Goal: Task Accomplishment & Management: Use online tool/utility

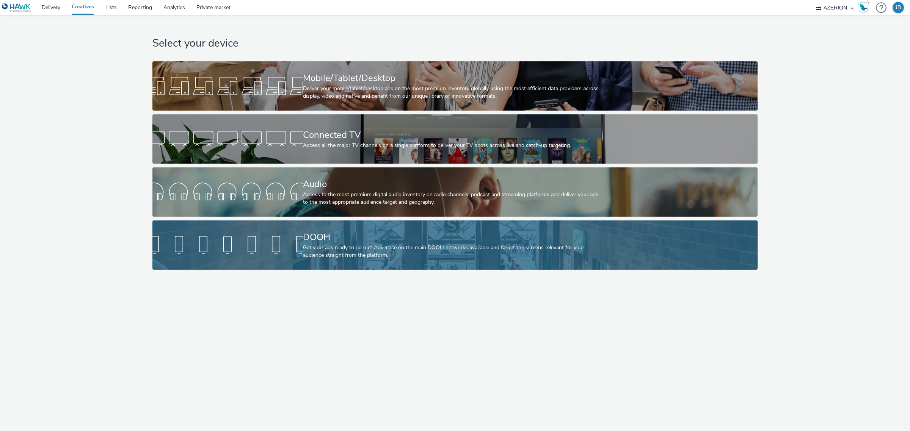
click at [303, 243] on div "DOOH" at bounding box center [453, 237] width 301 height 13
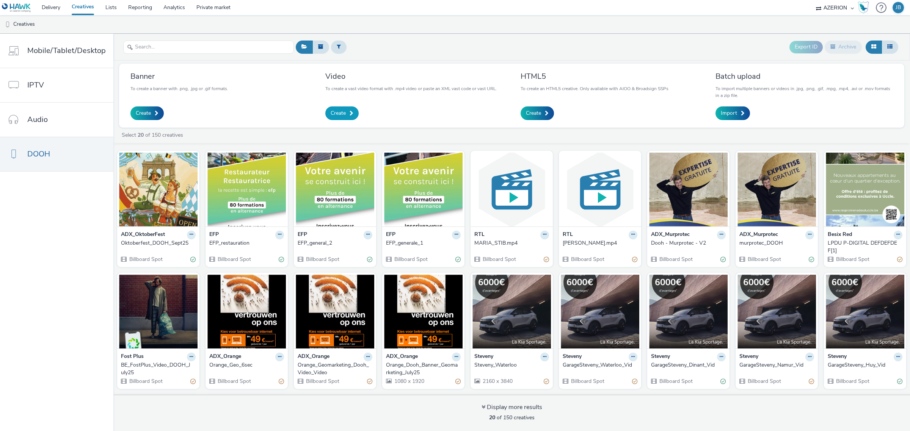
click at [340, 110] on span "Create" at bounding box center [338, 114] width 15 height 8
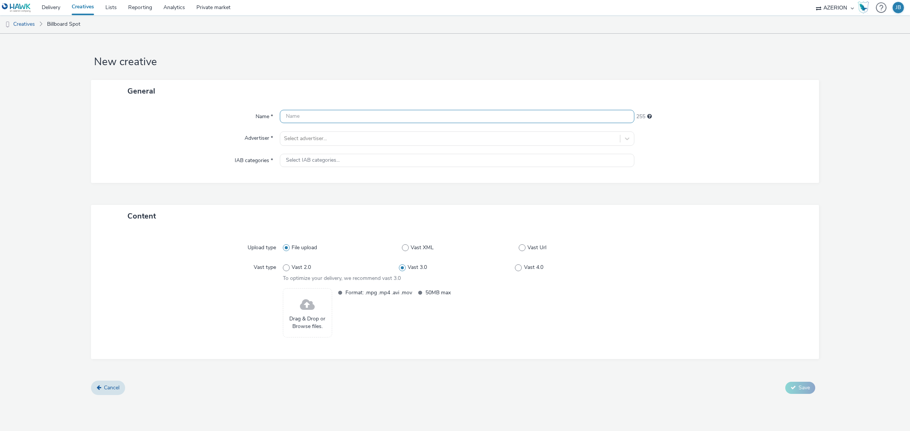
click at [304, 122] on input "text" at bounding box center [457, 116] width 355 height 13
click at [284, 114] on input "Celsius" at bounding box center [457, 116] width 355 height 13
click at [358, 115] on input "Dooh_Video_Celsius" at bounding box center [457, 116] width 355 height 13
type input "Dooh_Video_Celsius_Sept25"
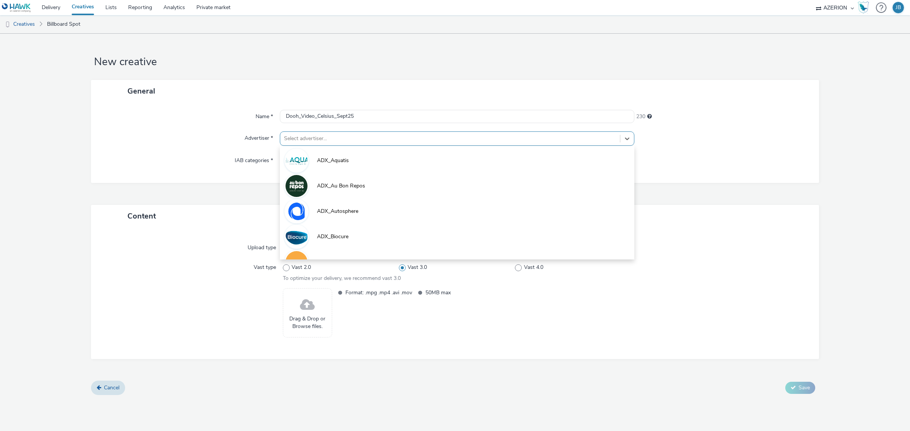
click at [351, 139] on div at bounding box center [450, 138] width 332 height 9
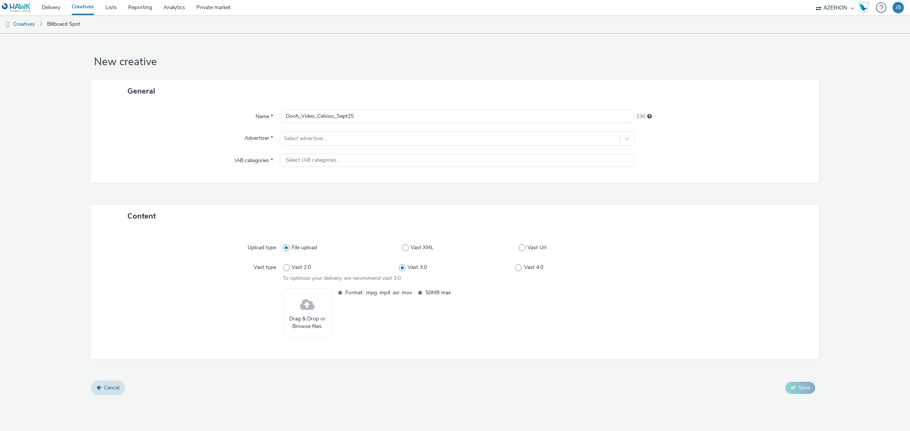
click at [376, 88] on div "General" at bounding box center [455, 91] width 728 height 22
click at [346, 138] on div at bounding box center [450, 138] width 332 height 9
click at [303, 114] on input "Dooh_Video_Celsius_Sept25" at bounding box center [457, 116] width 355 height 13
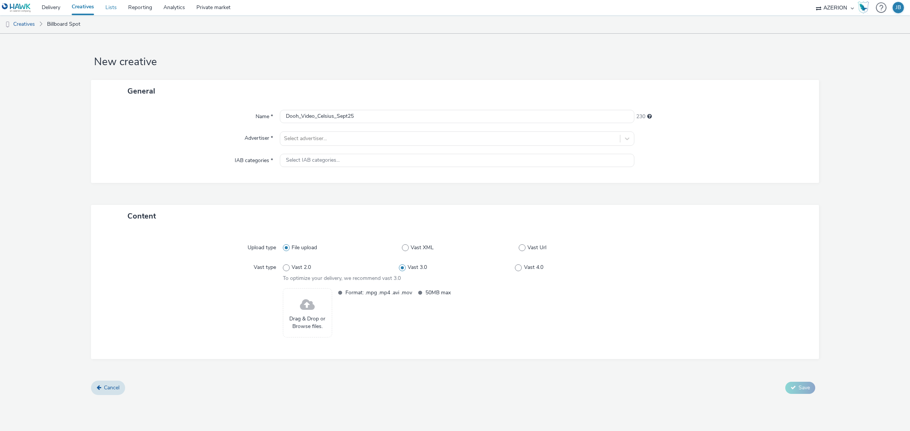
click at [107, 6] on link "Lists" at bounding box center [111, 7] width 23 height 15
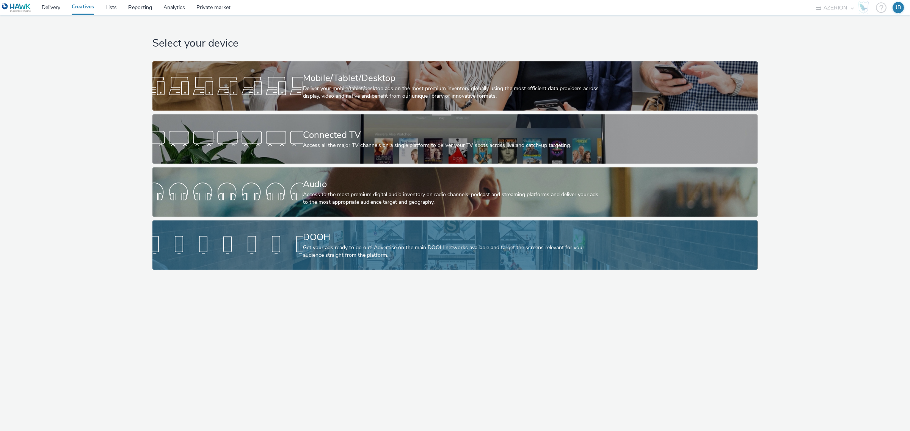
click at [308, 254] on div "Get your ads ready to go out! Advertise on the main DOOH networks available and…" at bounding box center [453, 252] width 301 height 16
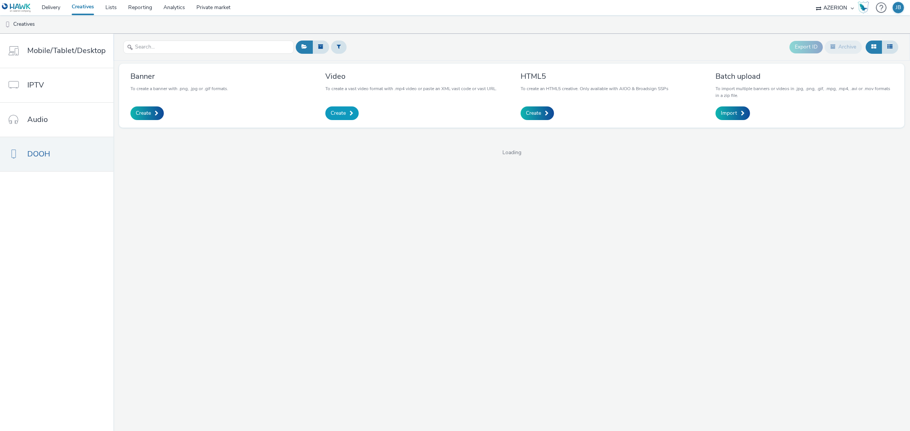
click at [336, 115] on span "Create" at bounding box center [338, 114] width 15 height 8
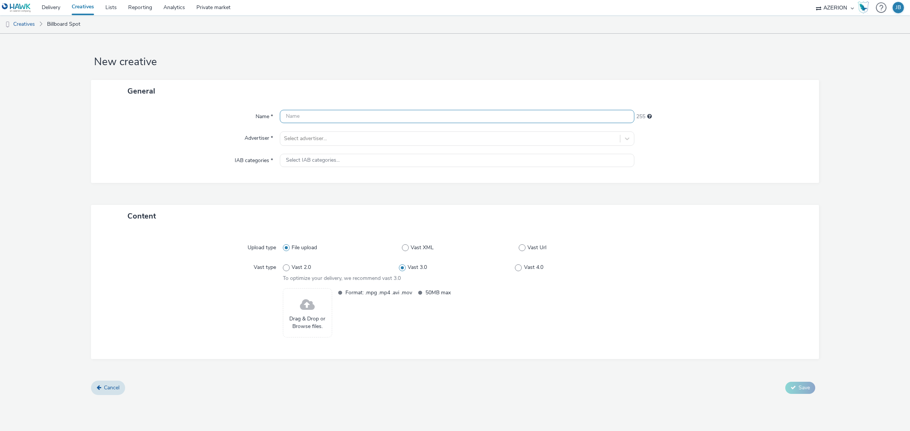
click at [336, 115] on input "text" at bounding box center [457, 116] width 355 height 13
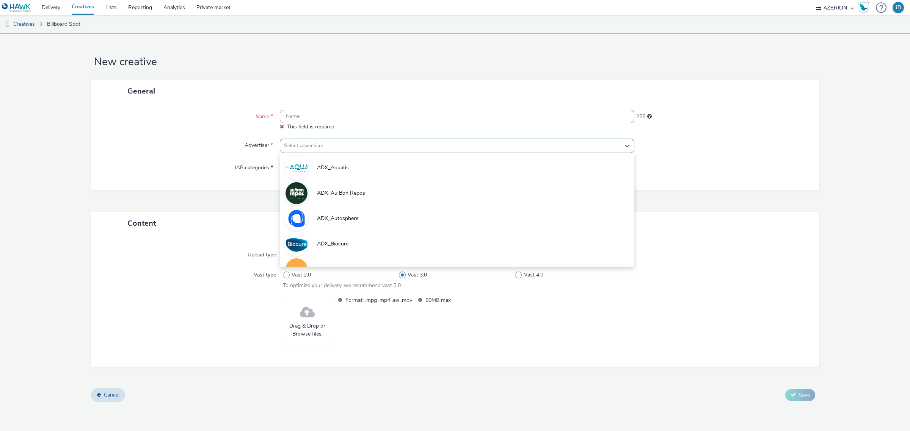
click at [359, 141] on div at bounding box center [450, 145] width 332 height 9
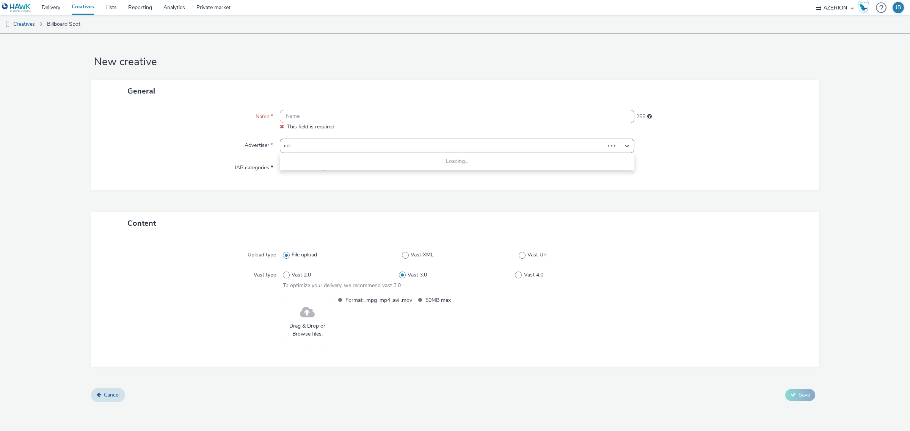
type input "cels"
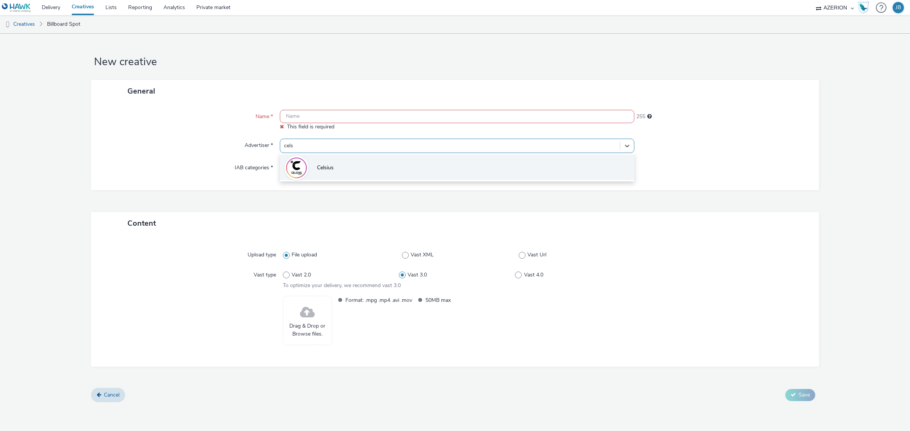
click at [336, 168] on li "Celsius" at bounding box center [457, 167] width 355 height 25
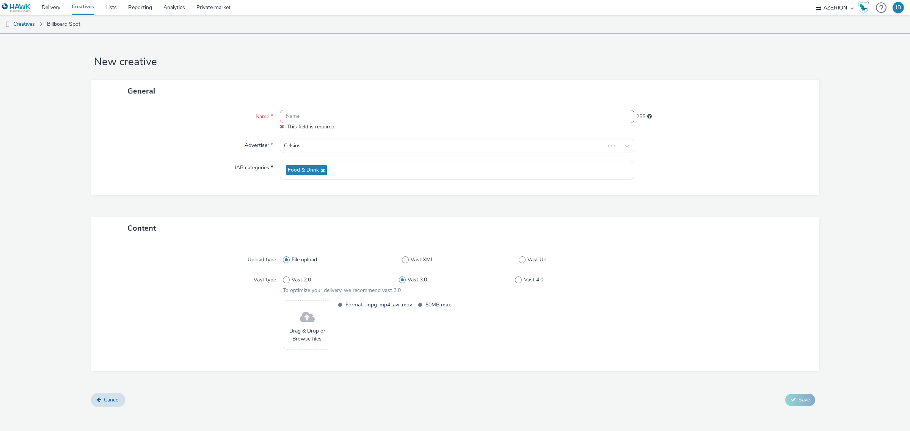
click at [309, 333] on span "Drag & Drop or Browse files." at bounding box center [307, 336] width 41 height 16
click at [294, 118] on input "text" at bounding box center [457, 116] width 355 height 13
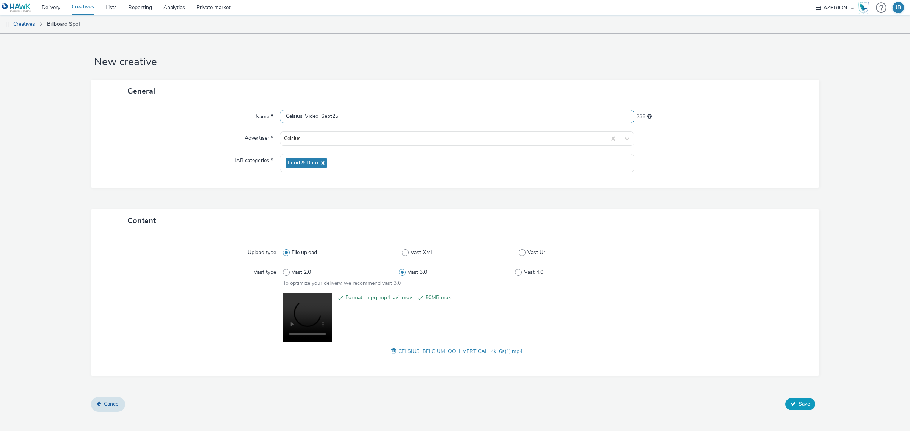
type input "Celsius_Video_Sept25"
click at [799, 401] on span "Save" at bounding box center [804, 404] width 11 height 7
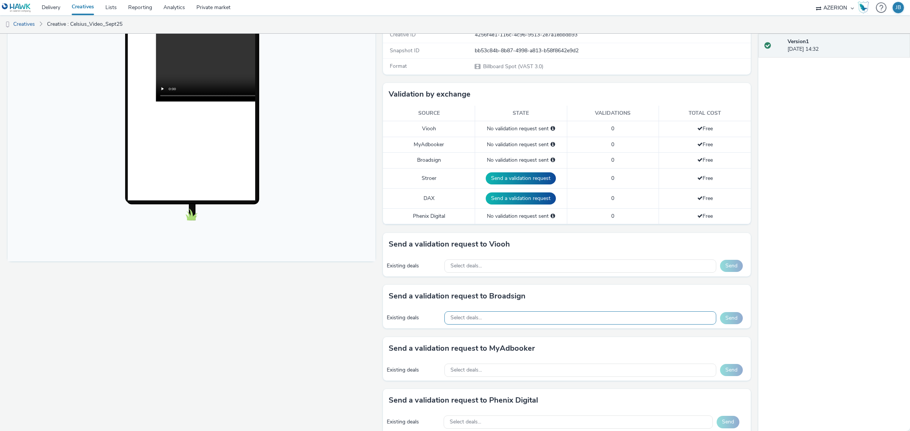
scroll to position [190, 0]
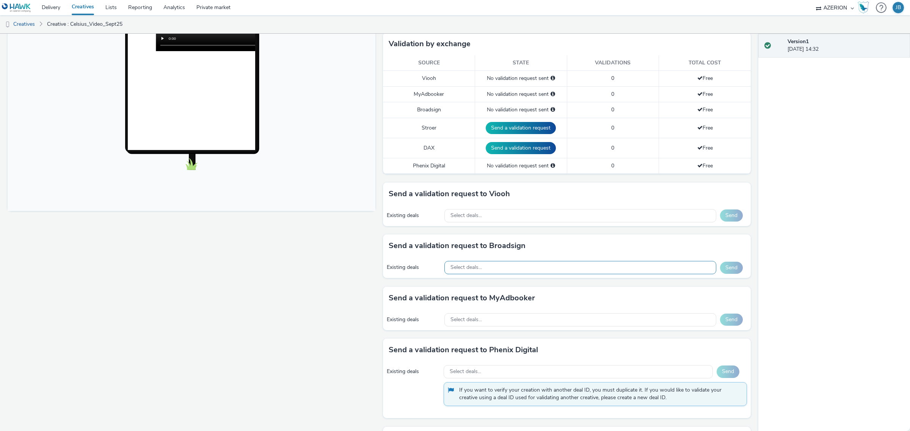
click at [480, 268] on div "Select deals..." at bounding box center [580, 267] width 272 height 13
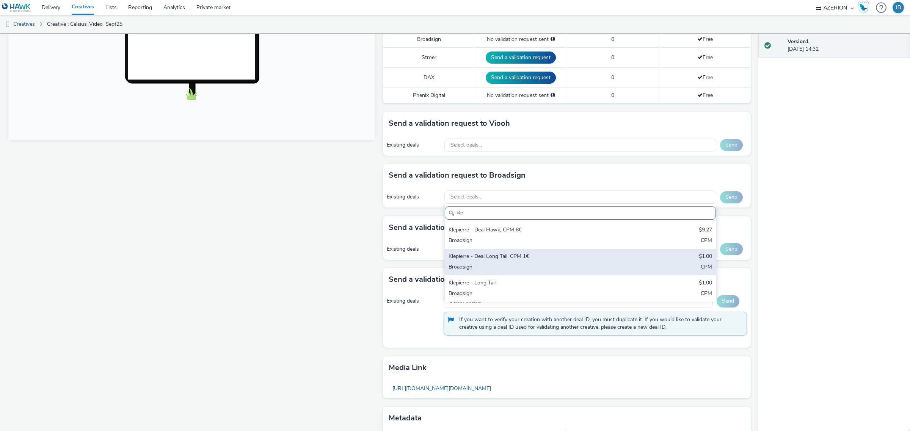
scroll to position [284, 0]
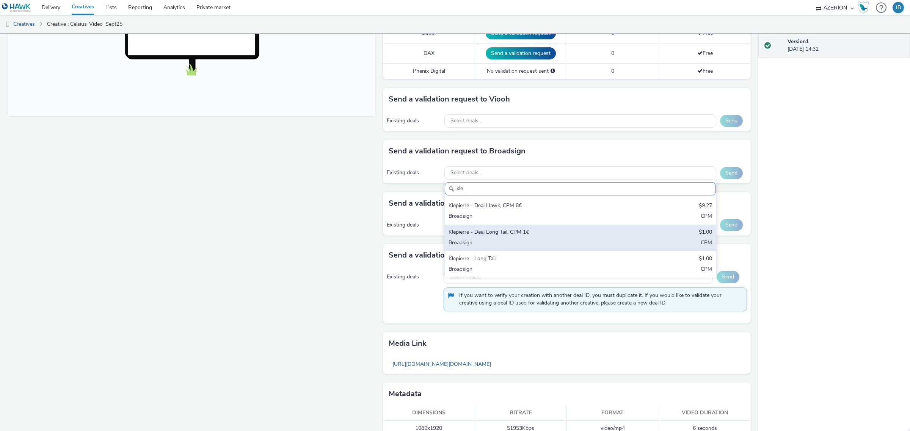
type input "kle"
click at [522, 241] on div "Broadsign" at bounding box center [536, 243] width 174 height 9
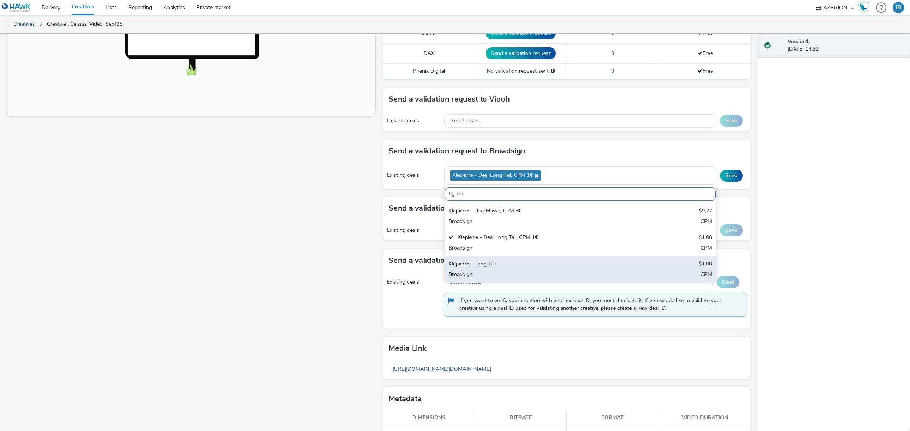
click at [524, 266] on div "Klepierre - Long Tail" at bounding box center [536, 264] width 174 height 9
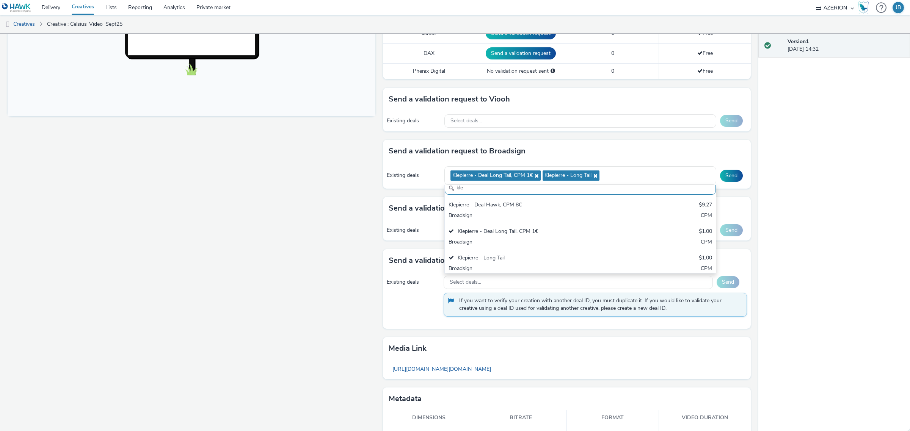
scroll to position [4, 0]
drag, startPoint x: 288, startPoint y: 240, endPoint x: 314, endPoint y: 228, distance: 28.3
click at [289, 235] on div "Fullscreen" at bounding box center [194, 127] width 372 height 645
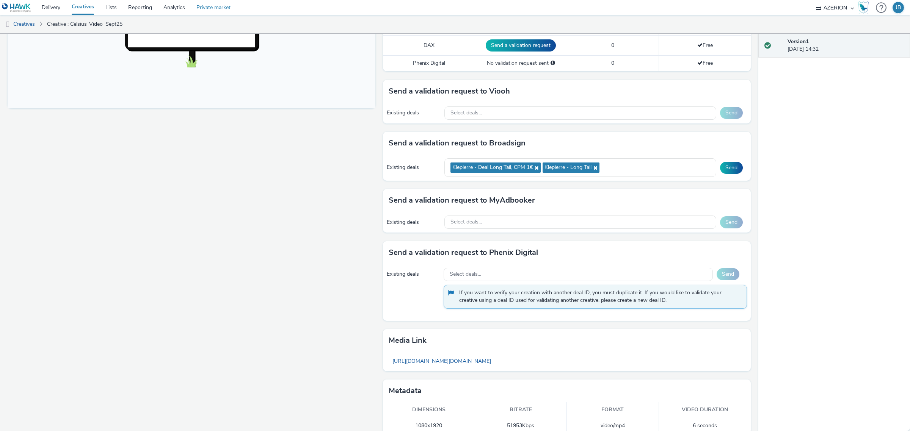
scroll to position [304, 0]
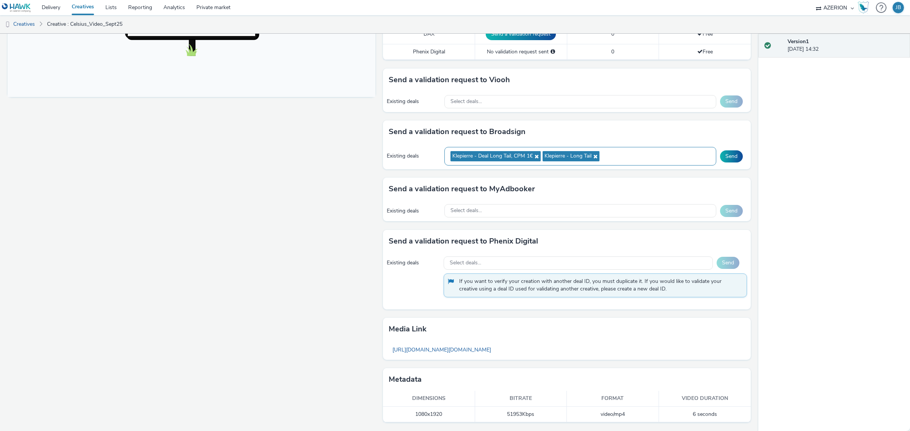
click at [534, 157] on icon at bounding box center [536, 156] width 6 height 5
click at [723, 157] on button "Send" at bounding box center [731, 157] width 23 height 12
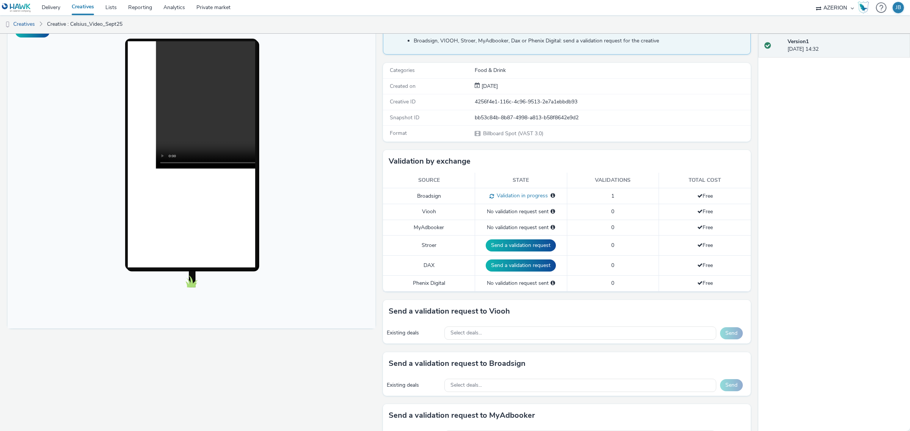
scroll to position [21, 0]
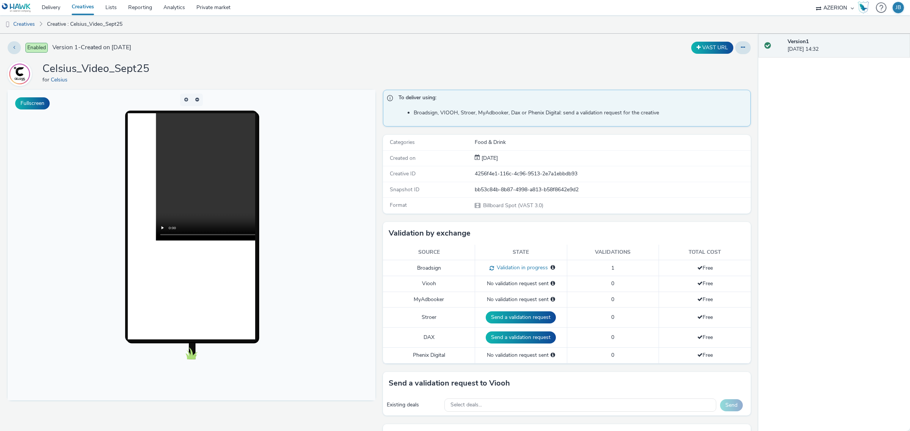
click at [846, 168] on div "Version 1 18 September 2025, 14:32" at bounding box center [834, 233] width 152 height 398
